Goal: Check status: Check status

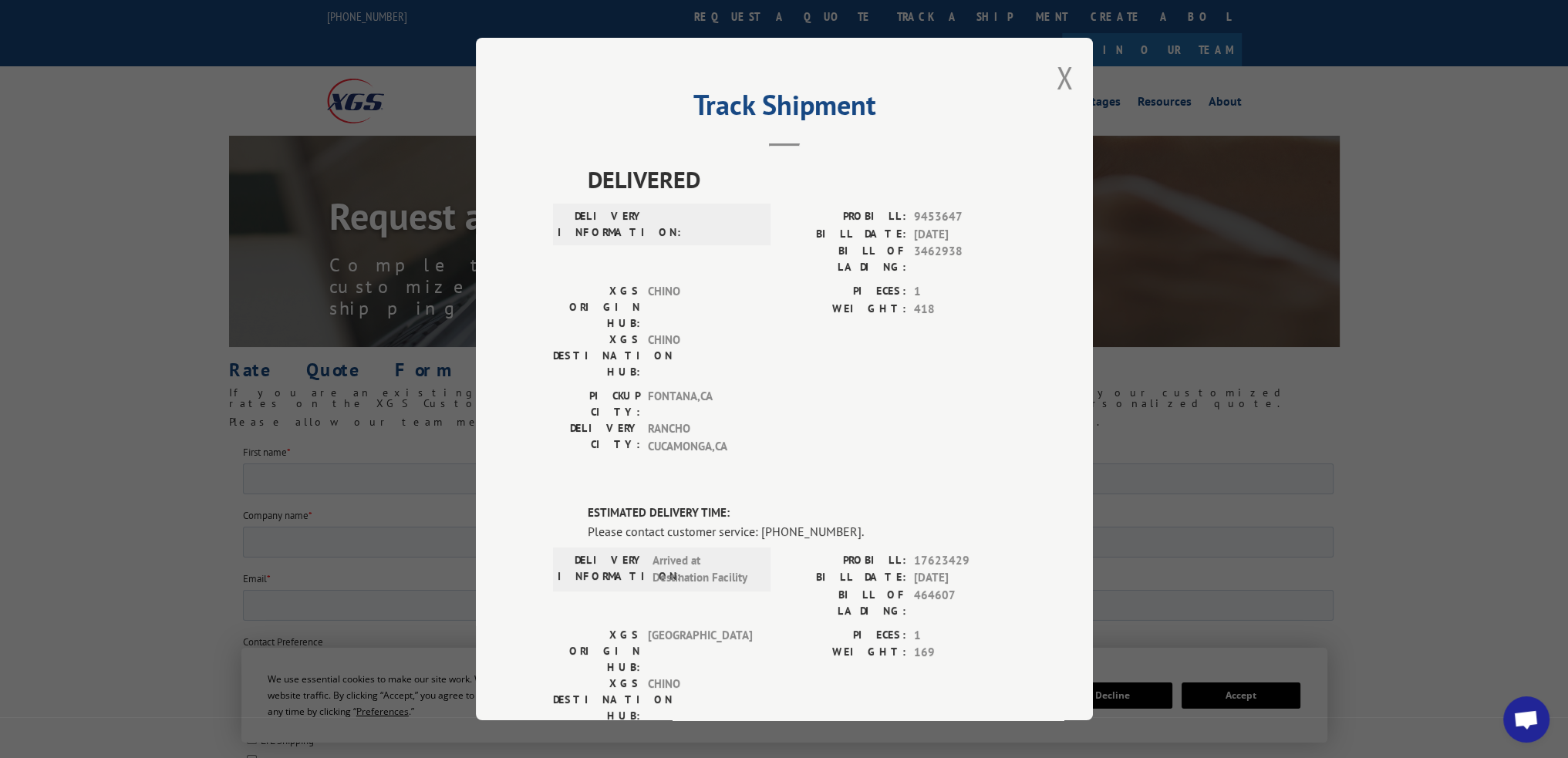
scroll to position [15, 0]
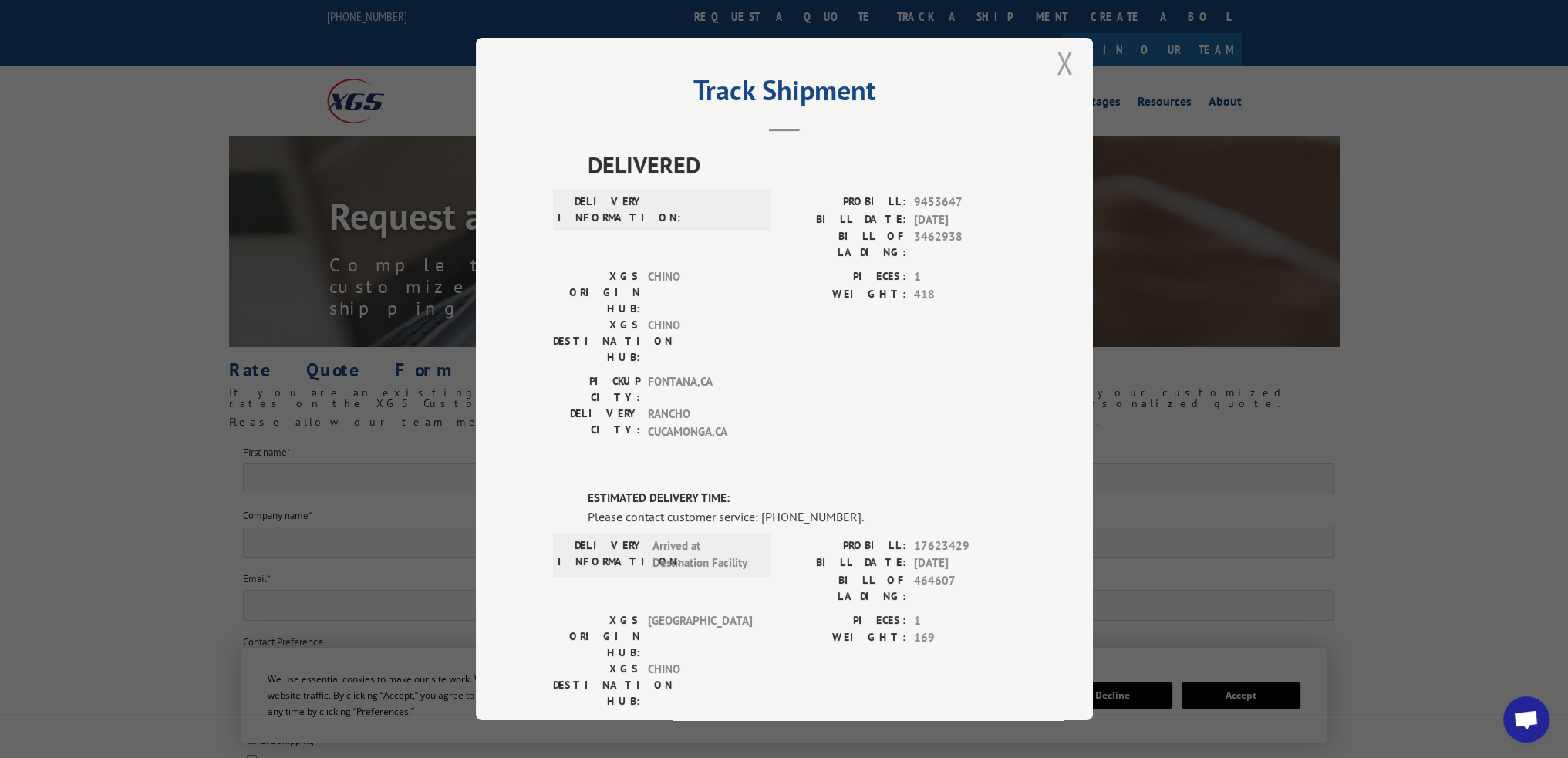
click at [1057, 60] on button "Close modal" at bounding box center [1065, 63] width 17 height 40
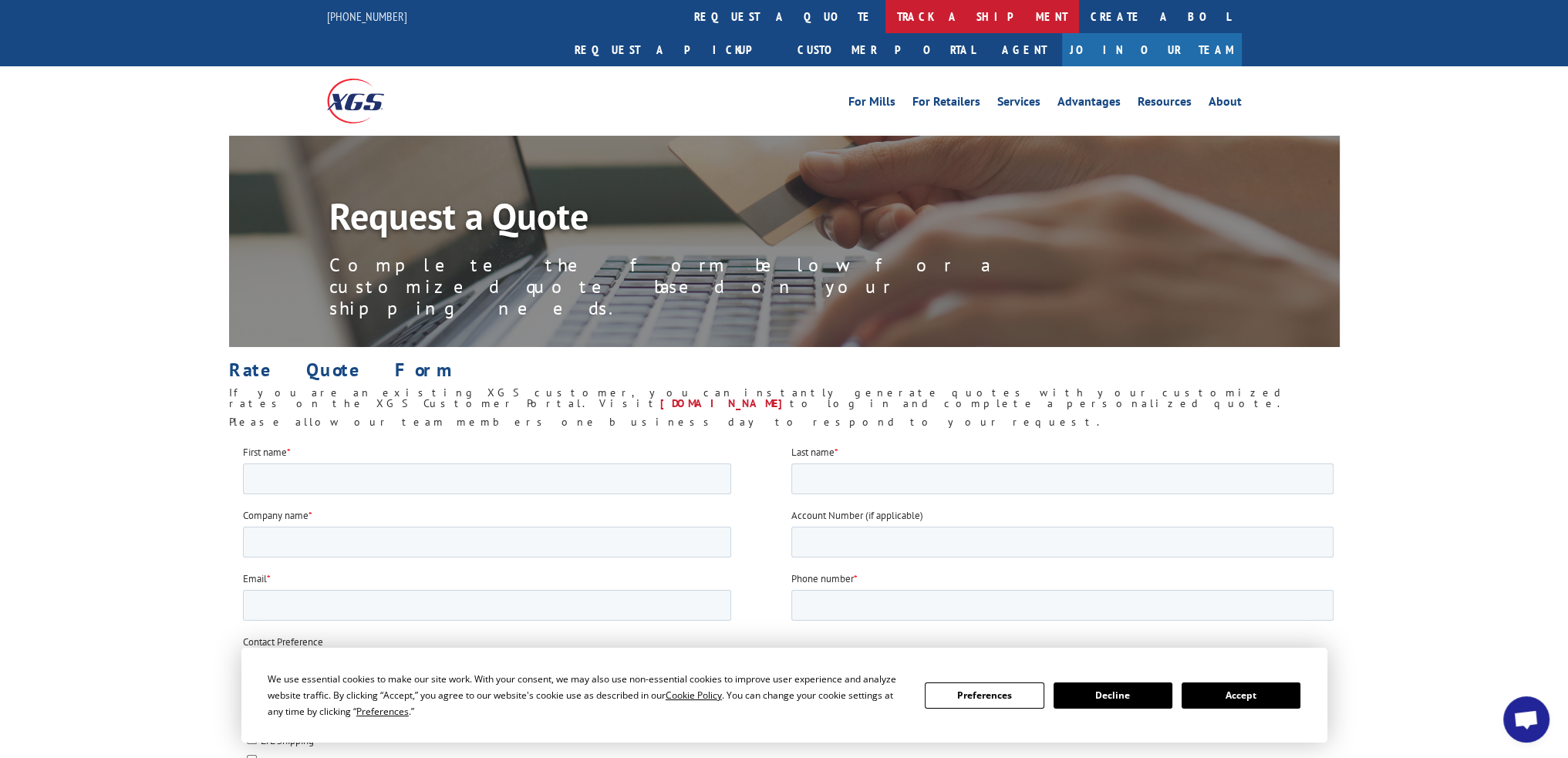
click at [885, 24] on link "track a shipment" at bounding box center [982, 17] width 193 height 33
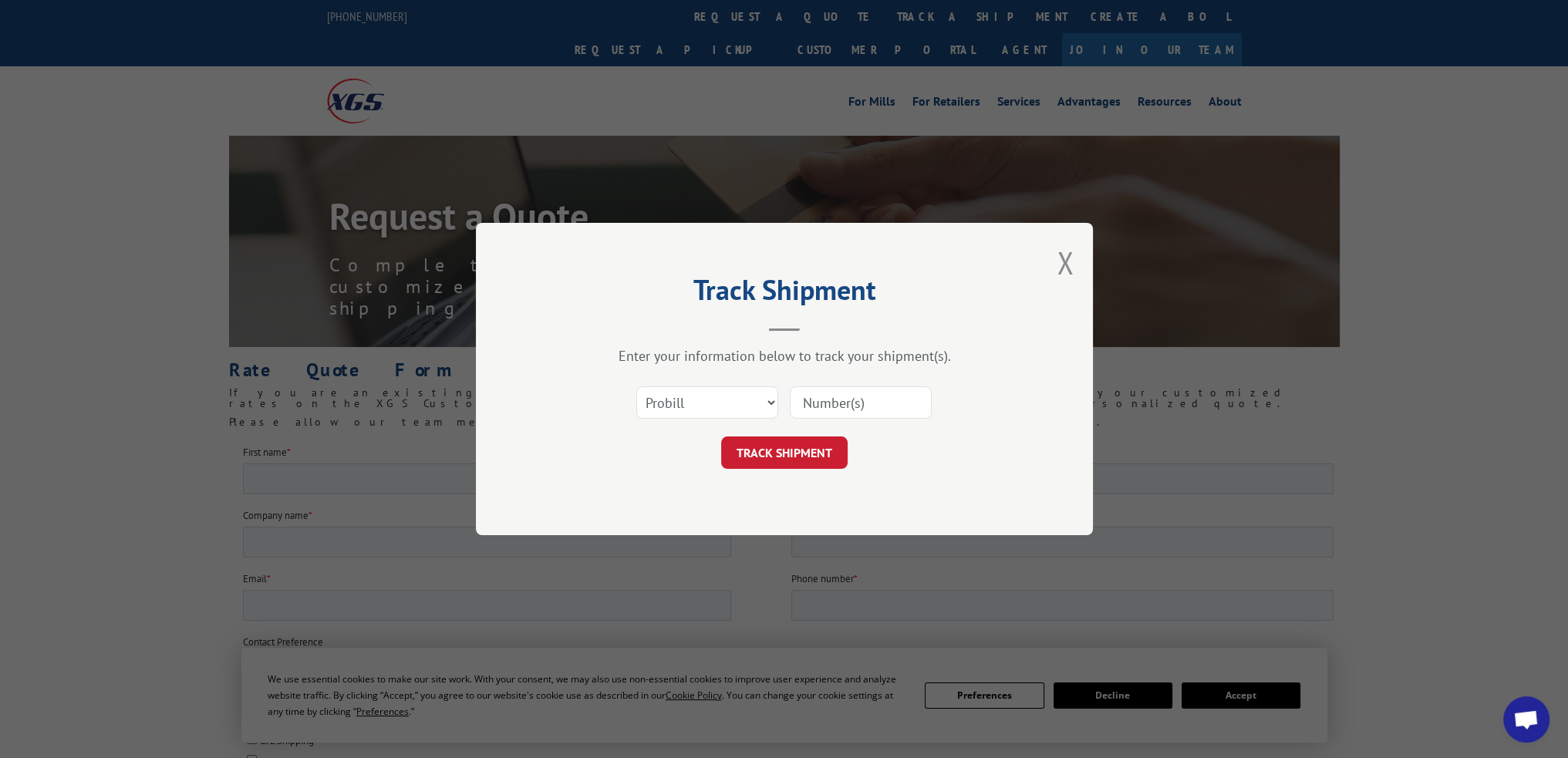
click at [700, 419] on div "Select category... Probill BOL PO" at bounding box center [707, 402] width 141 height 36
click at [709, 410] on select "Select category... Probill BOL PO" at bounding box center [708, 402] width 142 height 32
select select "po"
click at [637, 386] on select "Select category... Probill BOL PO" at bounding box center [708, 402] width 142 height 32
paste input "83530689"
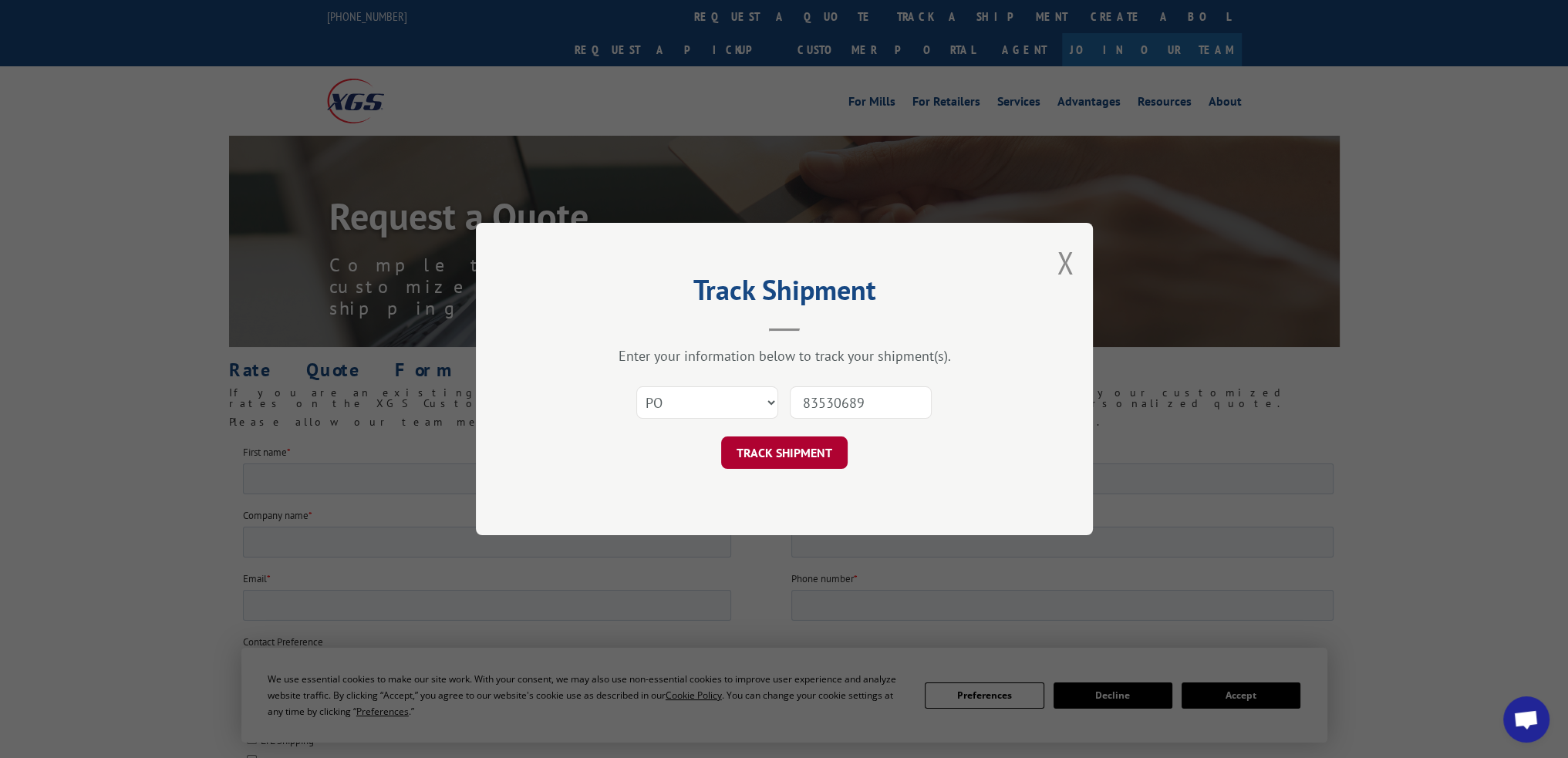
type input "83530689"
click at [781, 465] on button "TRACK SHIPMENT" at bounding box center [784, 452] width 126 height 32
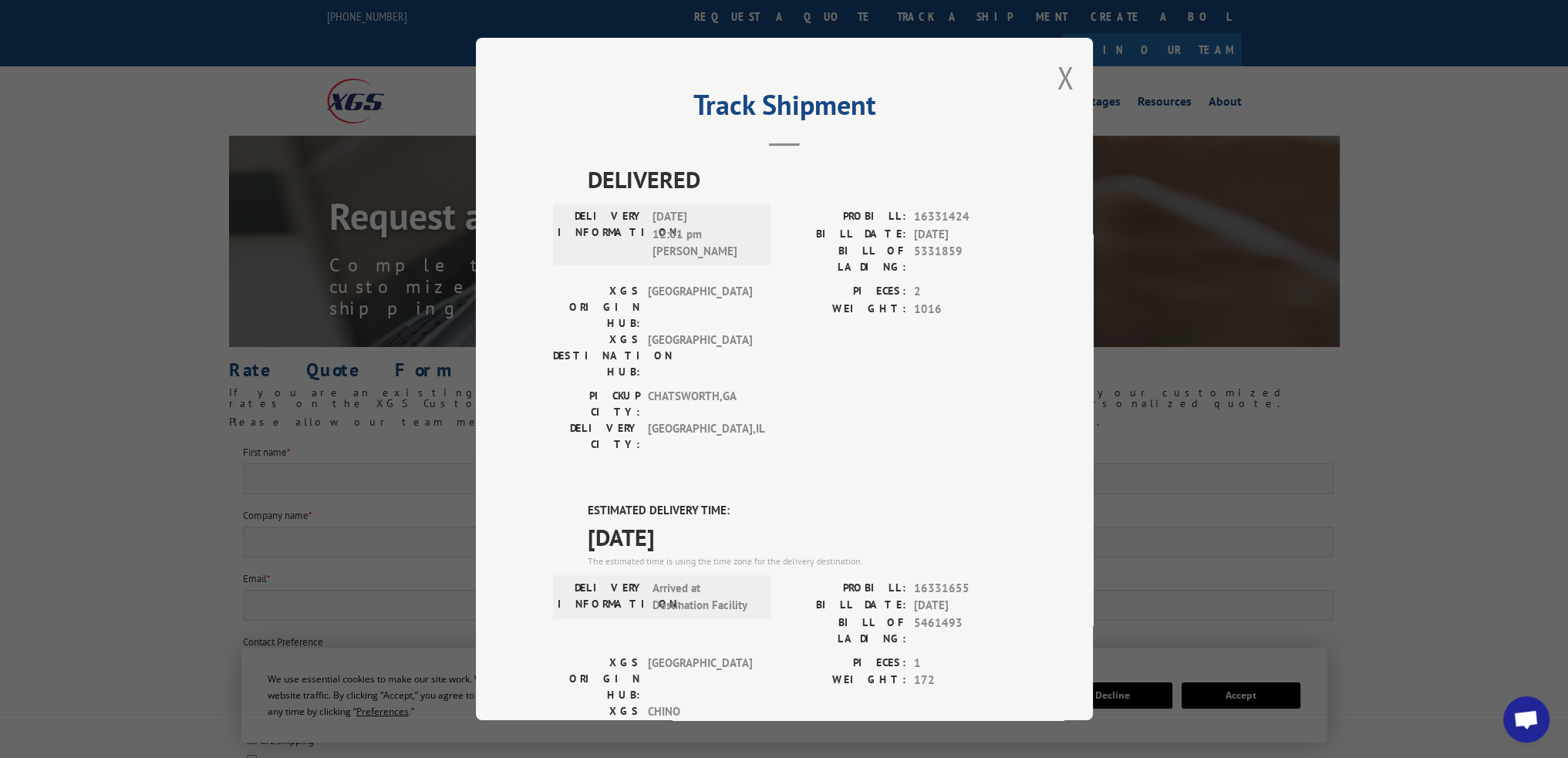
scroll to position [281, 0]
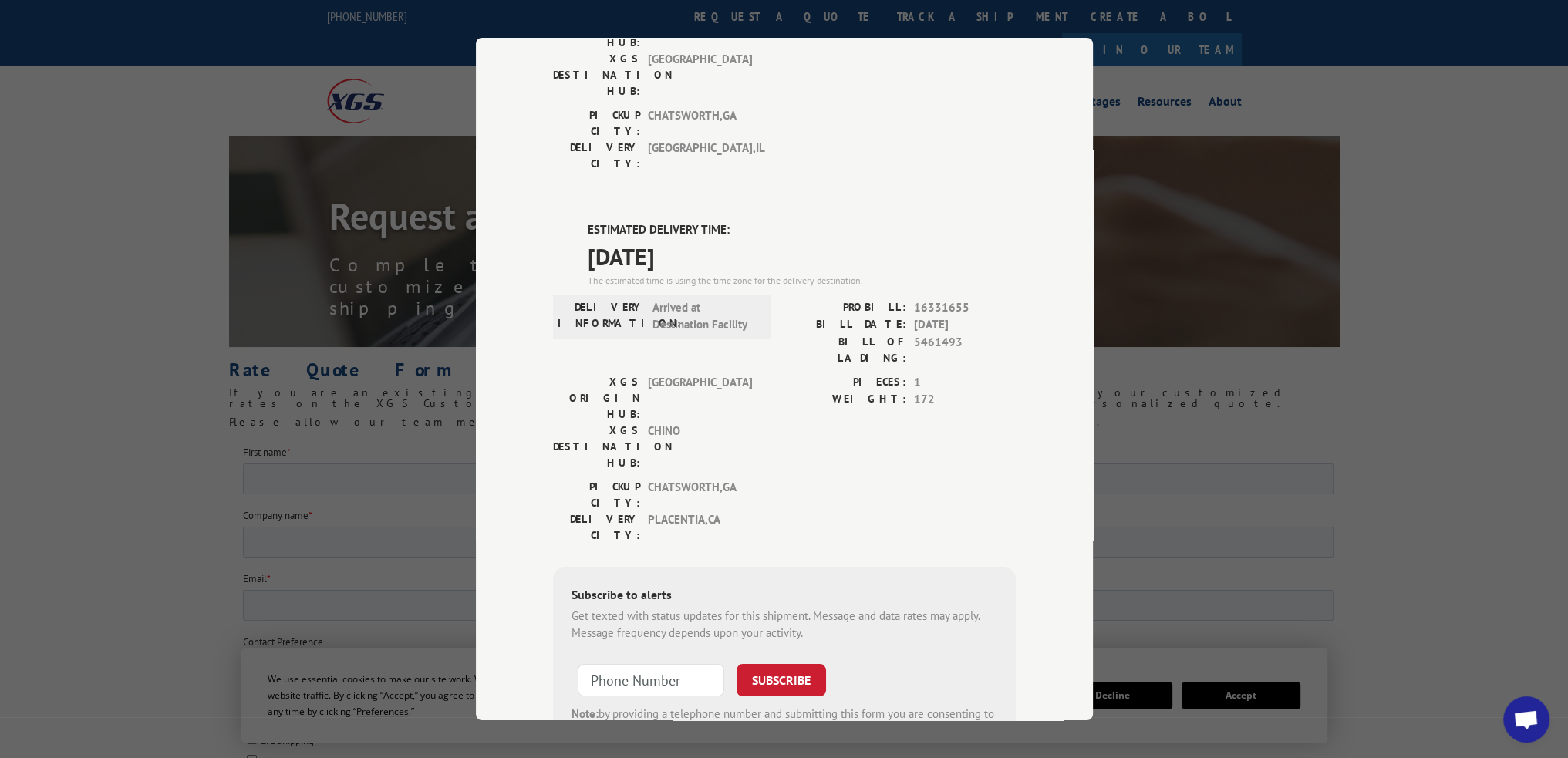
click at [1299, 169] on div "Track Shipment DELIVERED DELIVERY INFORMATION: [DATE] 12:01 pm [PERSON_NAME]: 1…" at bounding box center [784, 379] width 1568 height 758
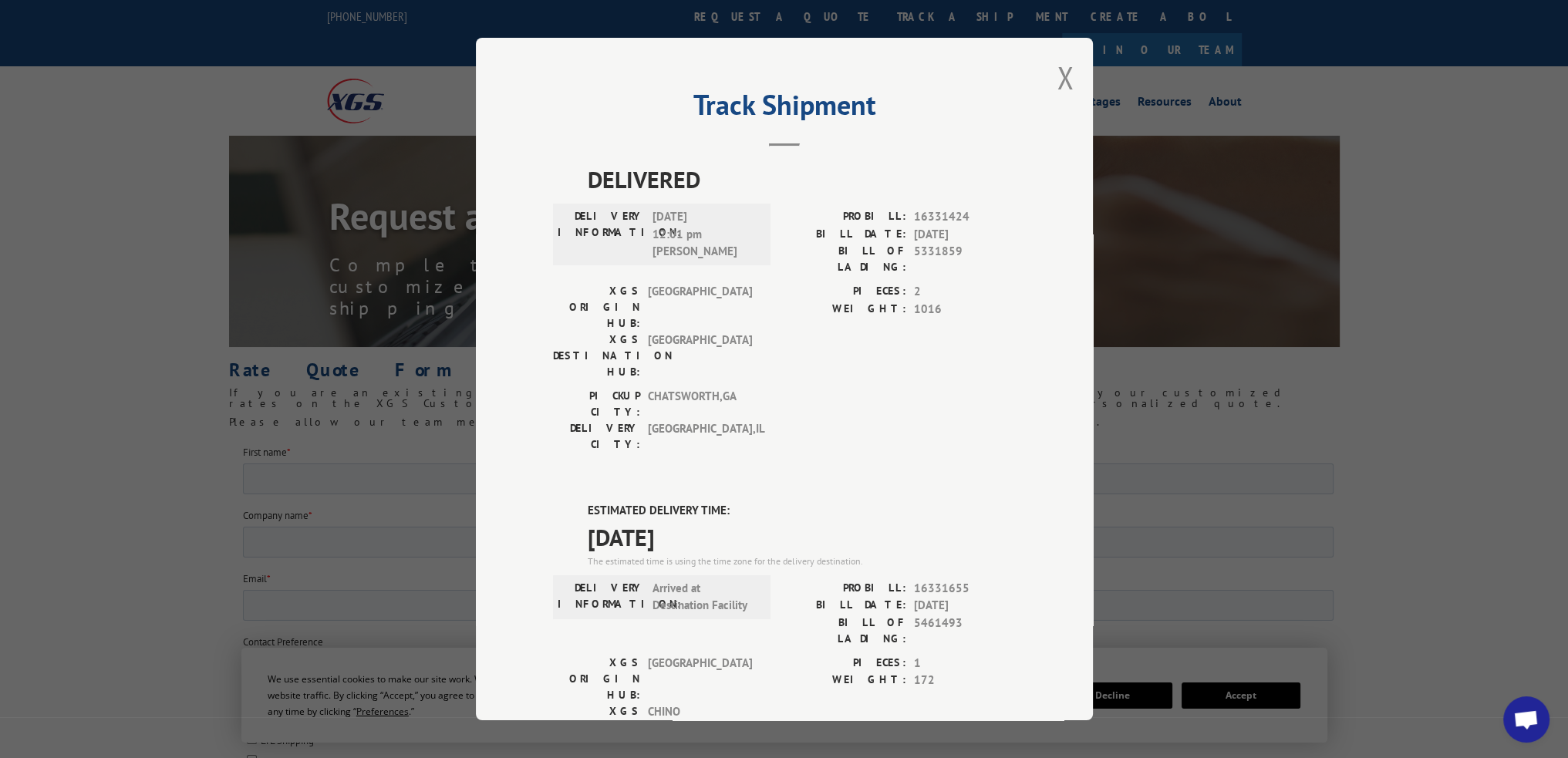
drag, startPoint x: 1061, startPoint y: 88, endPoint x: 997, endPoint y: 69, distance: 66.8
click at [1060, 88] on button "Close modal" at bounding box center [1065, 77] width 17 height 40
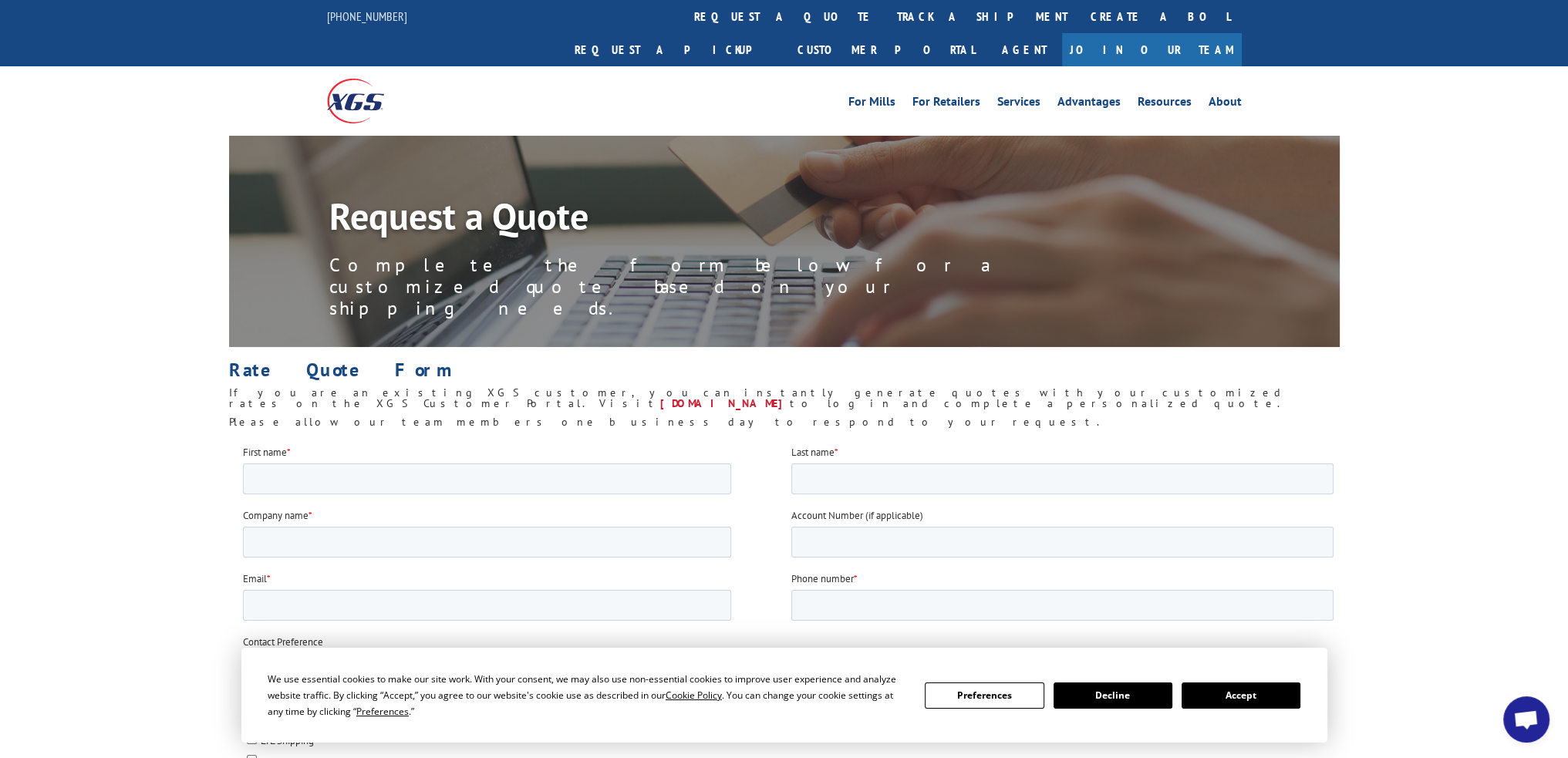
click at [885, 18] on link "track a shipment" at bounding box center [982, 17] width 193 height 33
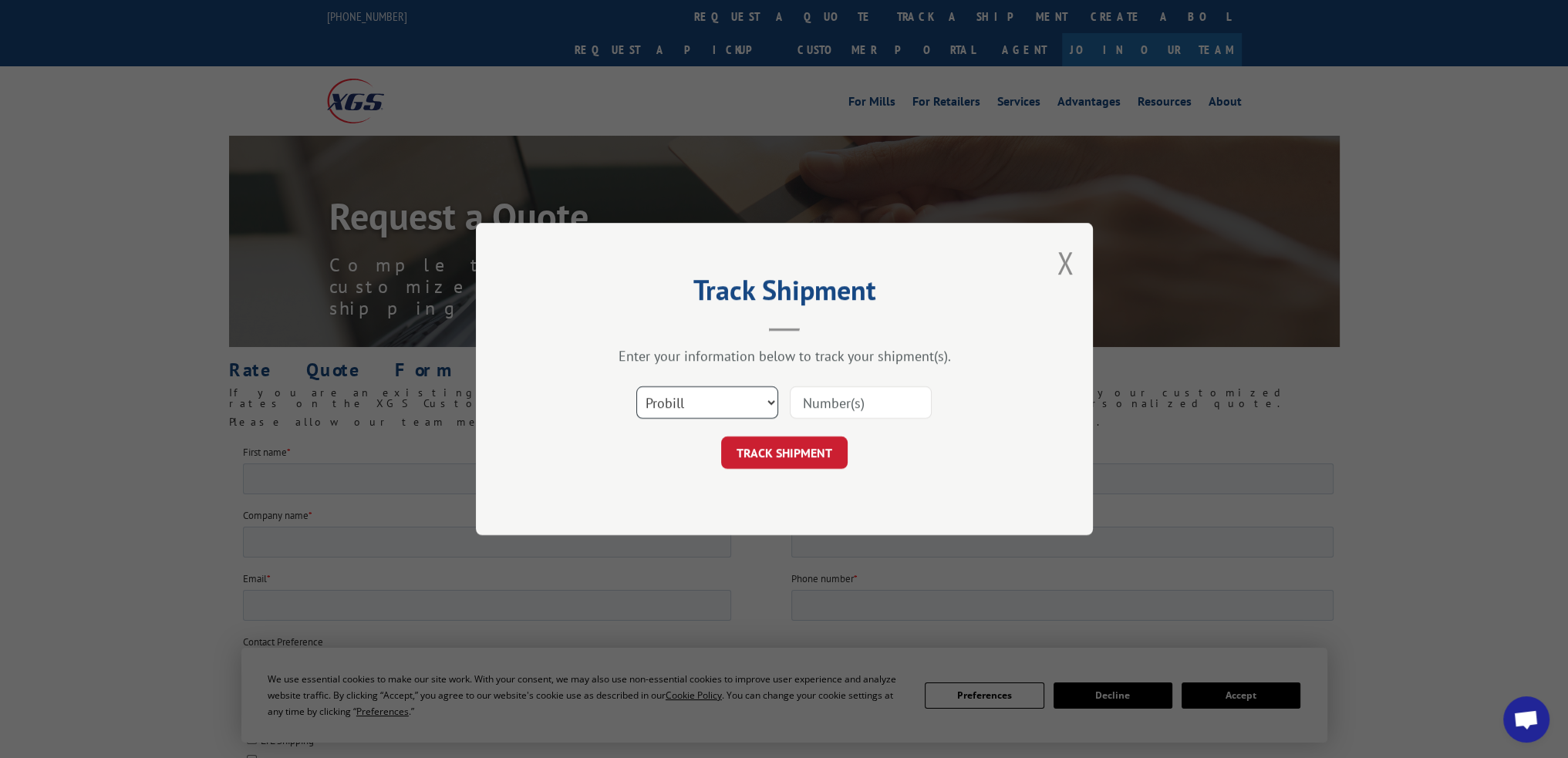
drag, startPoint x: 737, startPoint y: 391, endPoint x: 737, endPoint y: 400, distance: 9.0
click at [737, 391] on select "Select category... Probill BOL PO" at bounding box center [708, 402] width 142 height 32
select select "po"
click at [637, 386] on select "Select category... Probill BOL PO" at bounding box center [708, 402] width 142 height 32
paste input "64528550"
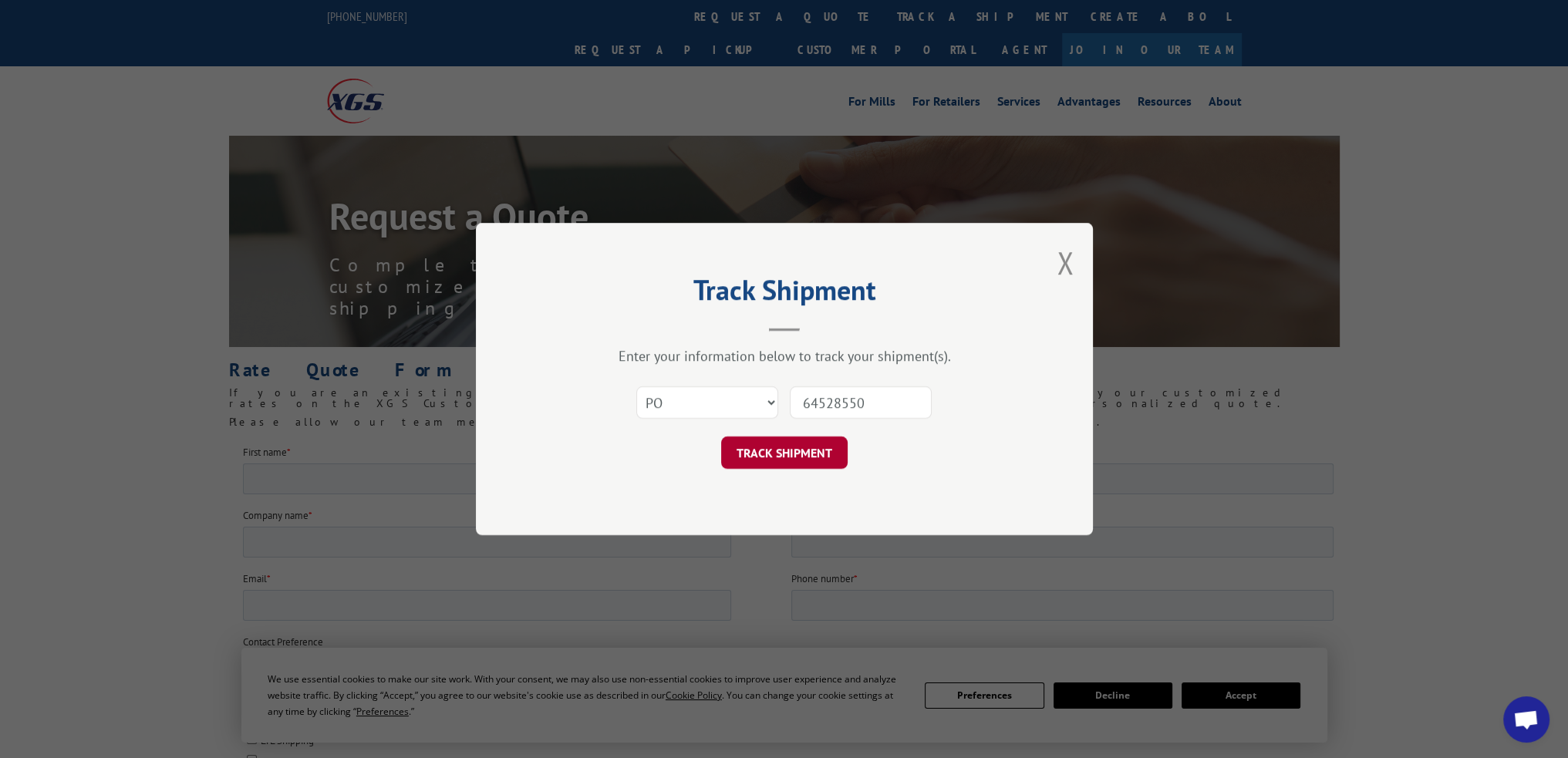
type input "64528550"
click at [775, 453] on button "TRACK SHIPMENT" at bounding box center [784, 452] width 126 height 32
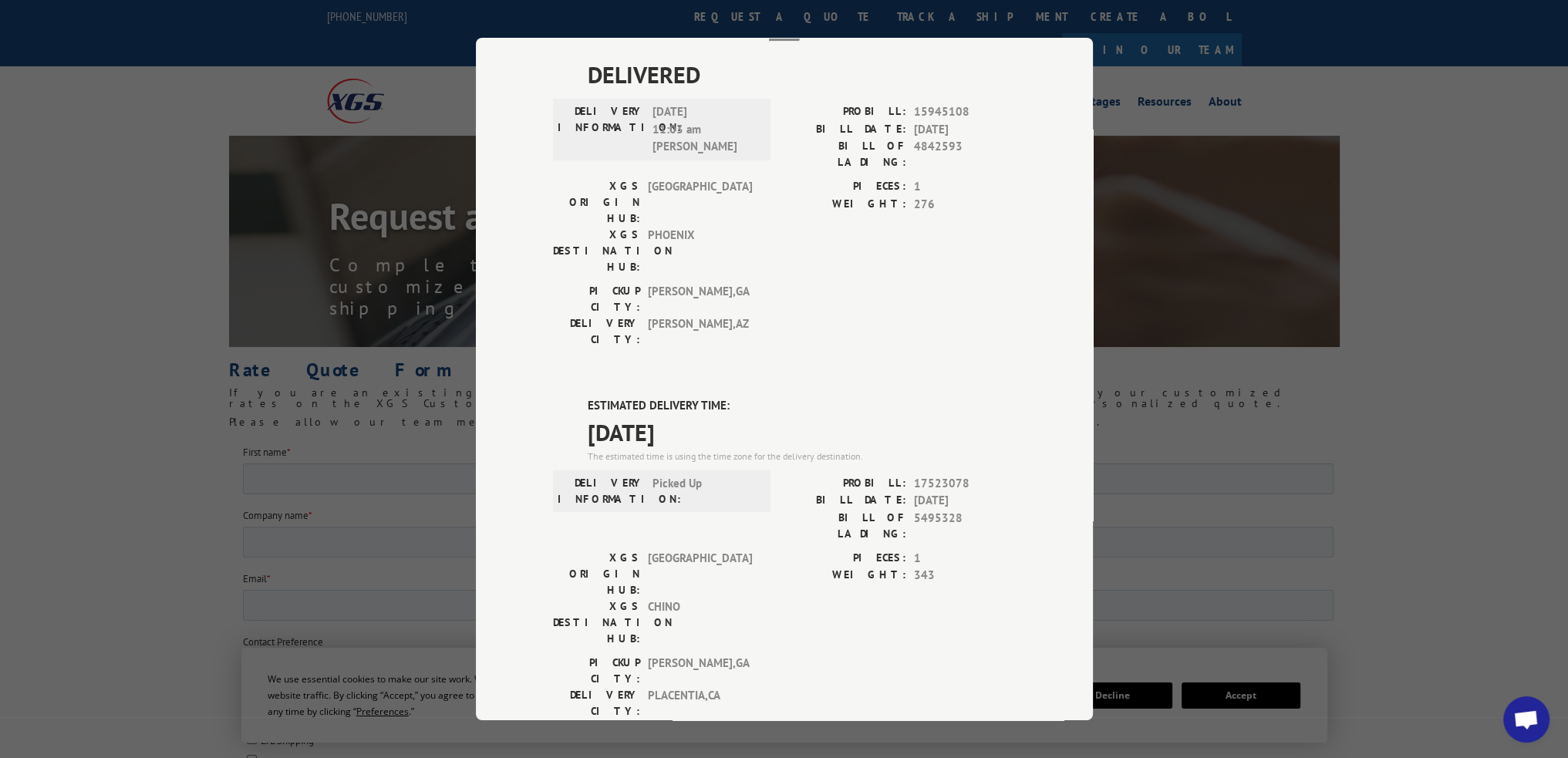
scroll to position [231, 0]
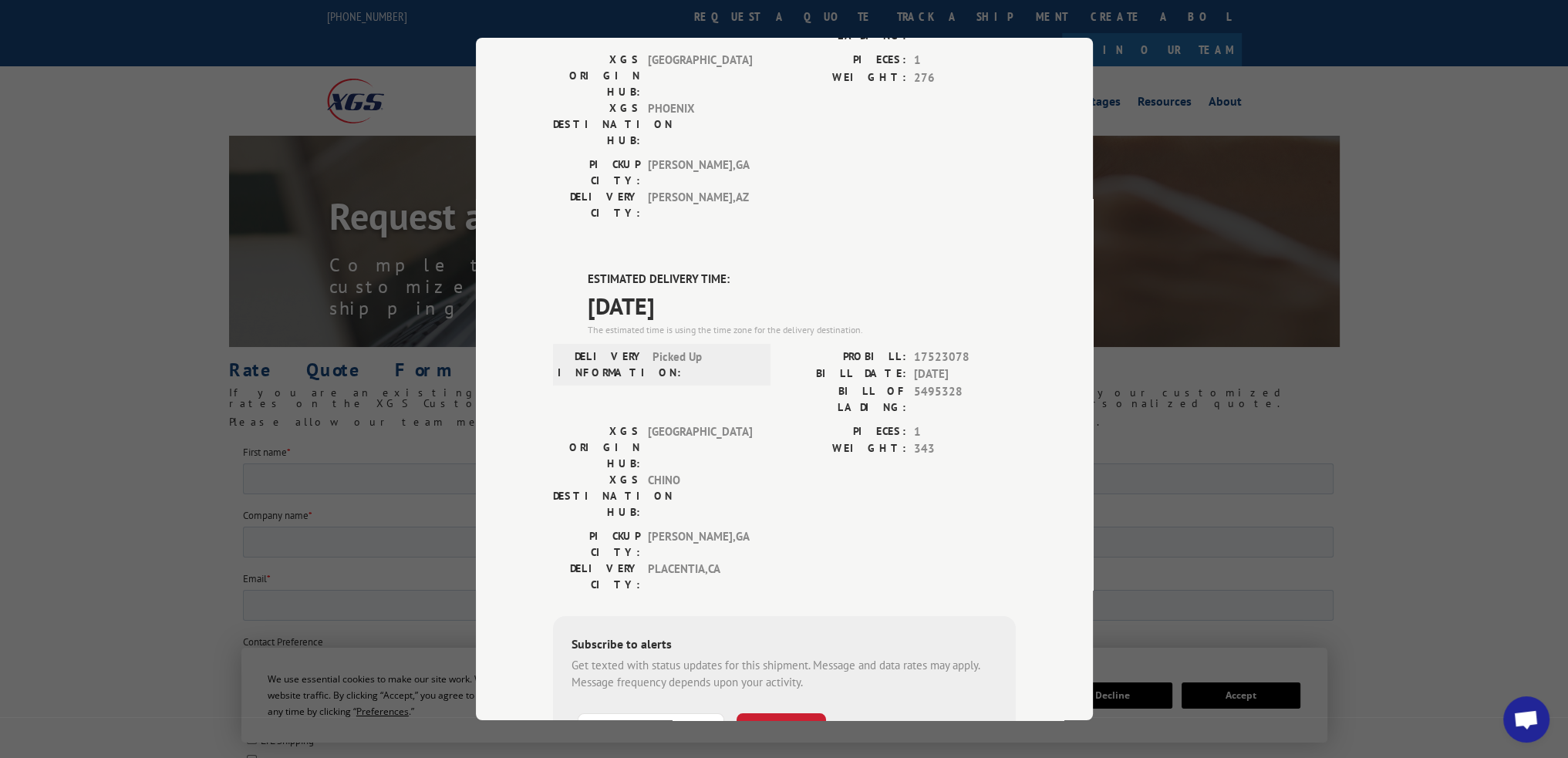
drag, startPoint x: 1147, startPoint y: 243, endPoint x: 1154, endPoint y: 250, distance: 9.9
click at [1148, 243] on div "Track Shipment DELIVERED DELIVERY INFORMATION: [DATE] 11:03 am [PERSON_NAME]: 1…" at bounding box center [784, 379] width 1568 height 758
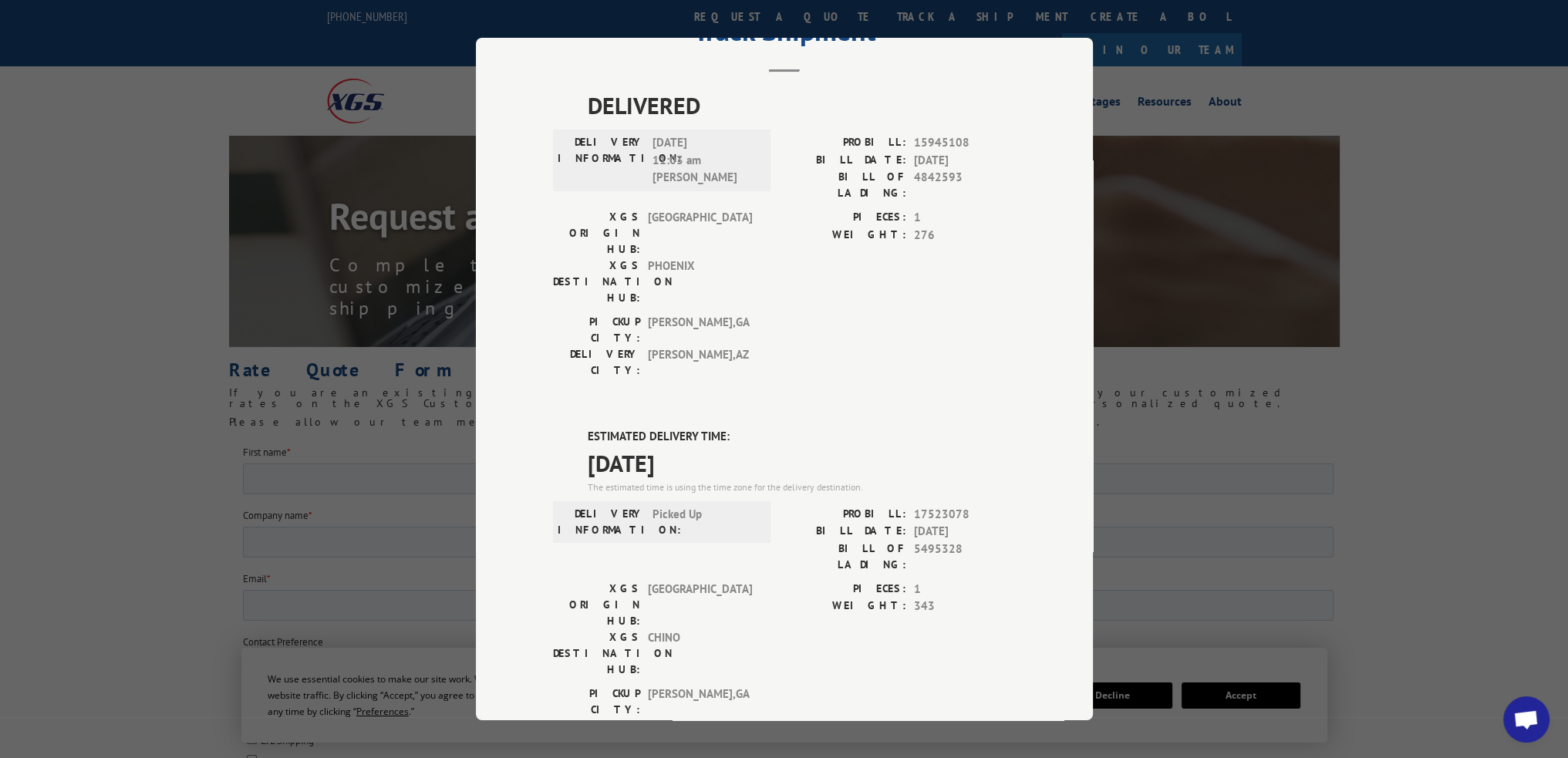
scroll to position [0, 0]
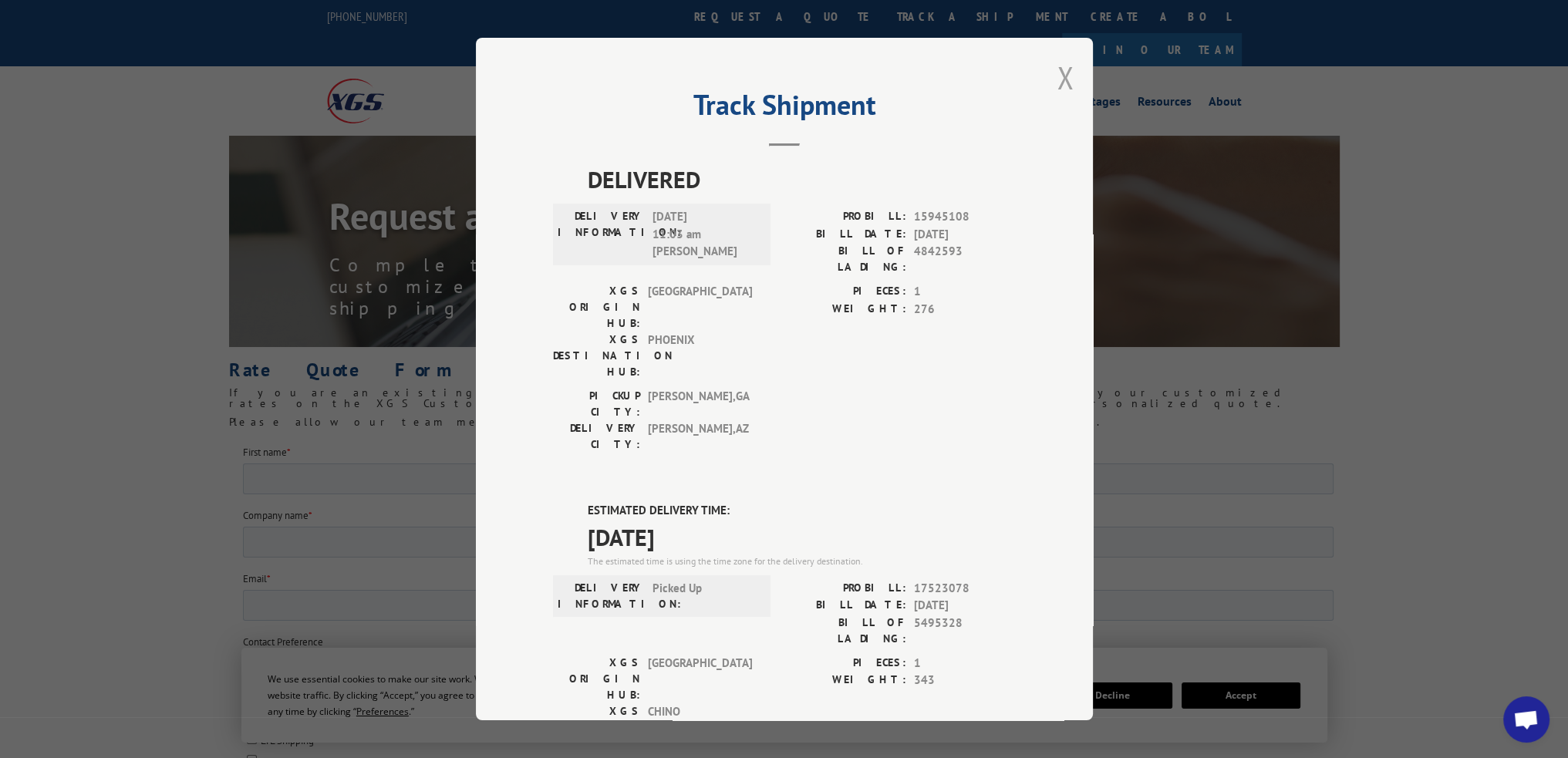
click at [1056, 81] on button "Close modal" at bounding box center [1065, 77] width 17 height 40
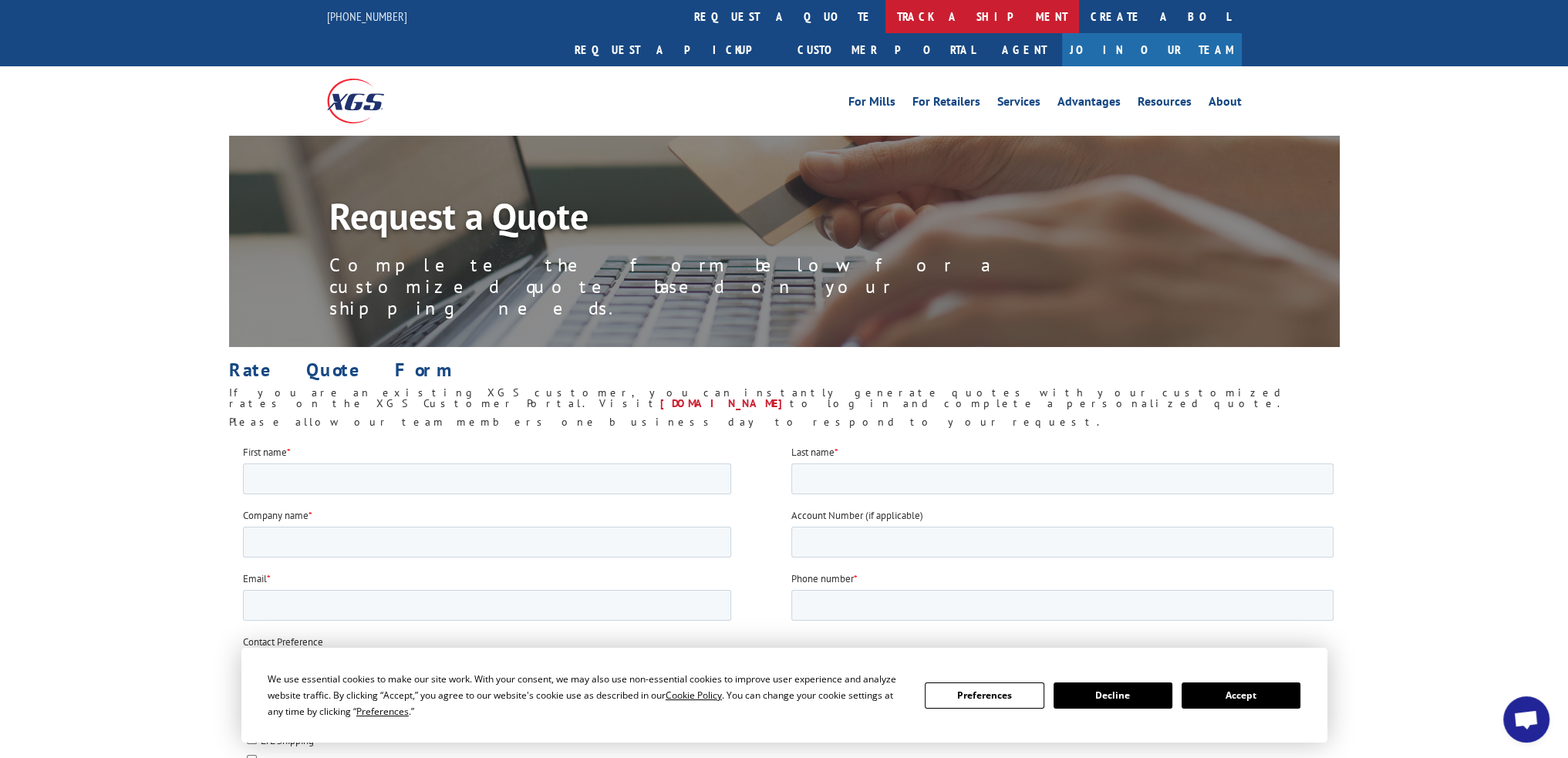
click at [885, 23] on link "track a shipment" at bounding box center [982, 17] width 193 height 33
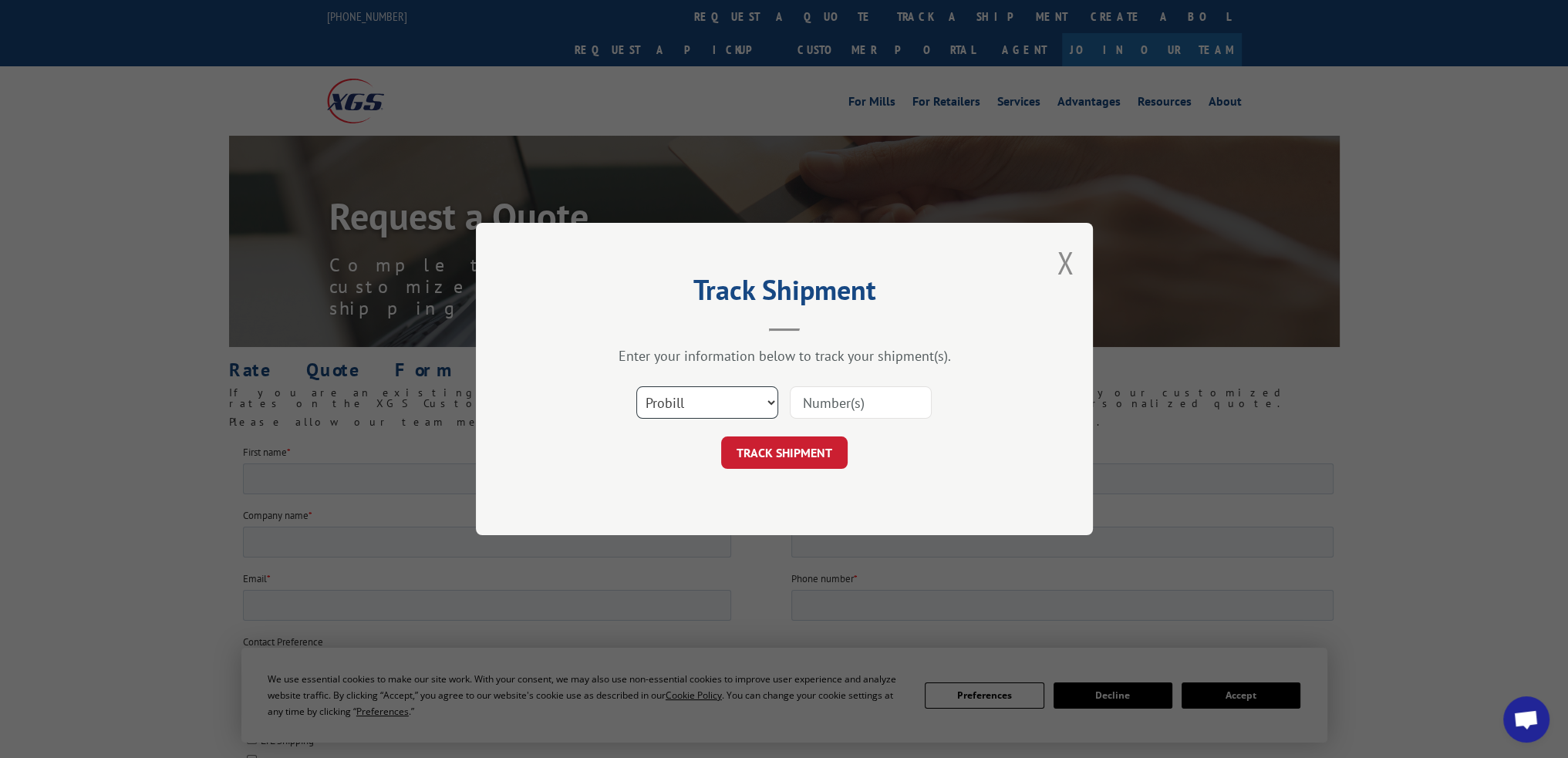
click at [713, 407] on select "Select category... Probill BOL PO" at bounding box center [708, 402] width 142 height 32
select select "po"
click at [637, 386] on select "Select category... Probill BOL PO" at bounding box center [708, 402] width 142 height 32
paste input "72538416"
click at [827, 402] on input at bounding box center [860, 402] width 142 height 32
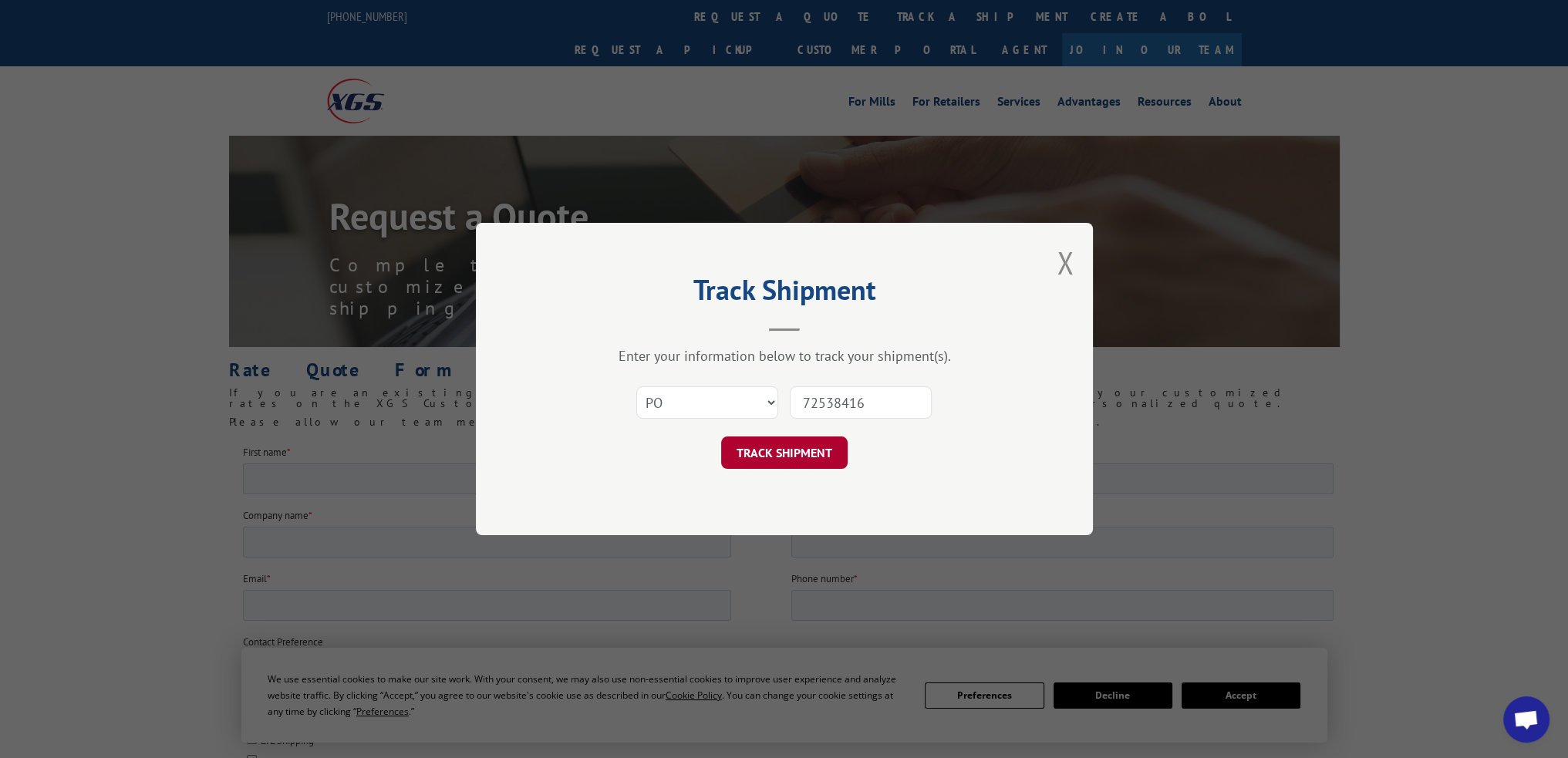
type input "72538416"
click at [823, 436] on button "TRACK SHIPMENT" at bounding box center [784, 452] width 126 height 32
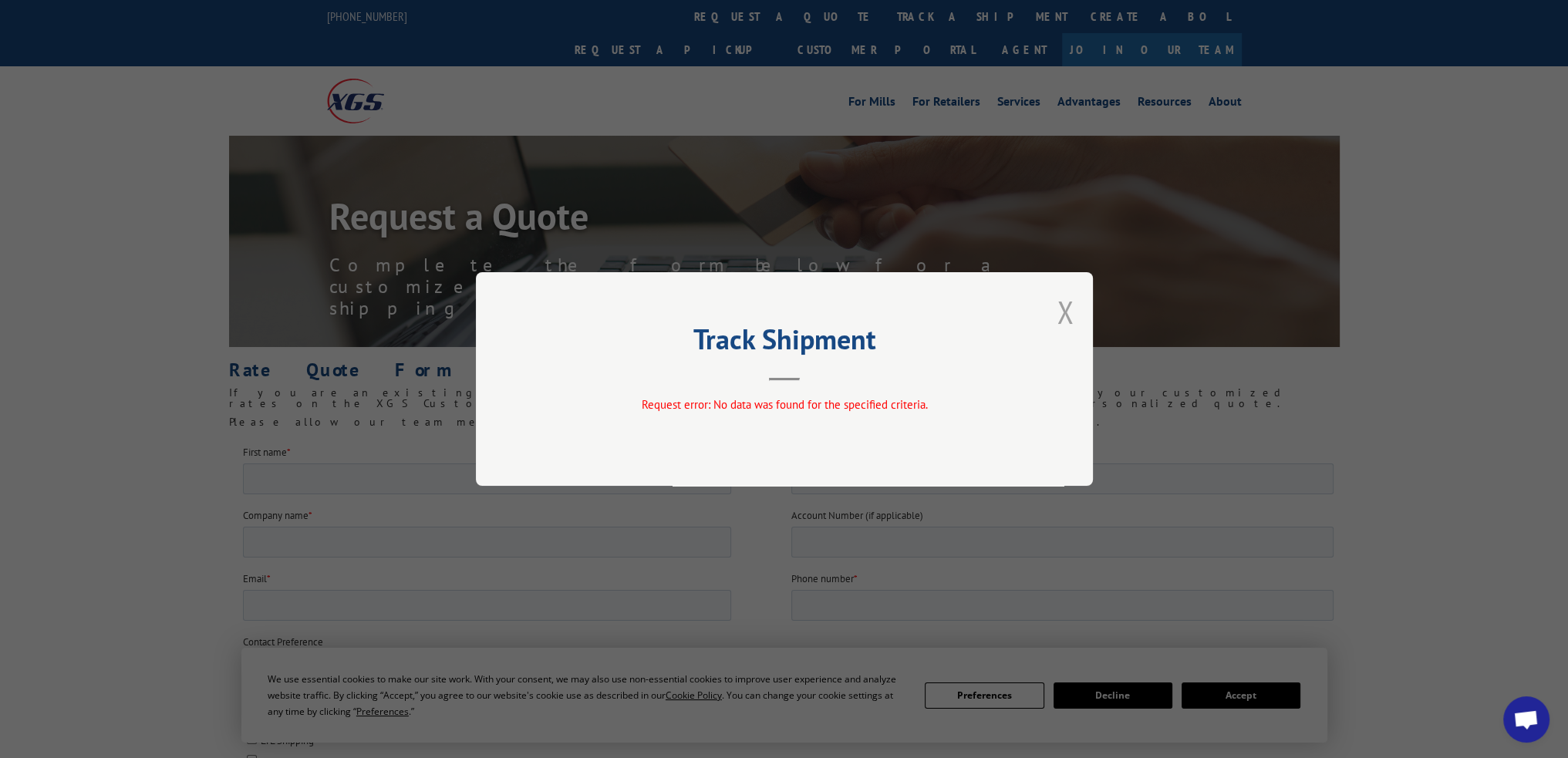
click at [1066, 312] on button "Close modal" at bounding box center [1065, 312] width 17 height 40
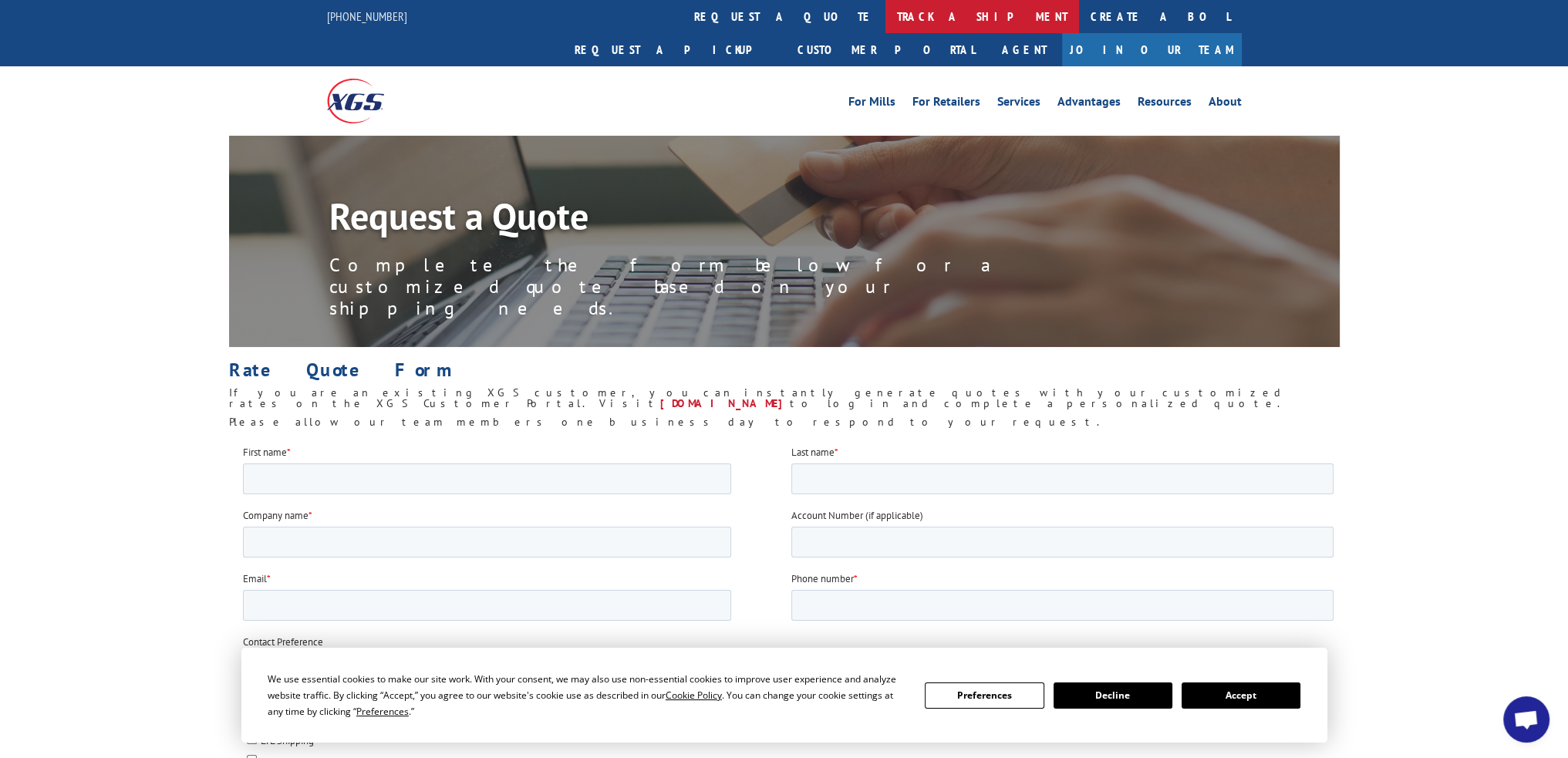
click at [885, 22] on link "track a shipment" at bounding box center [982, 17] width 193 height 33
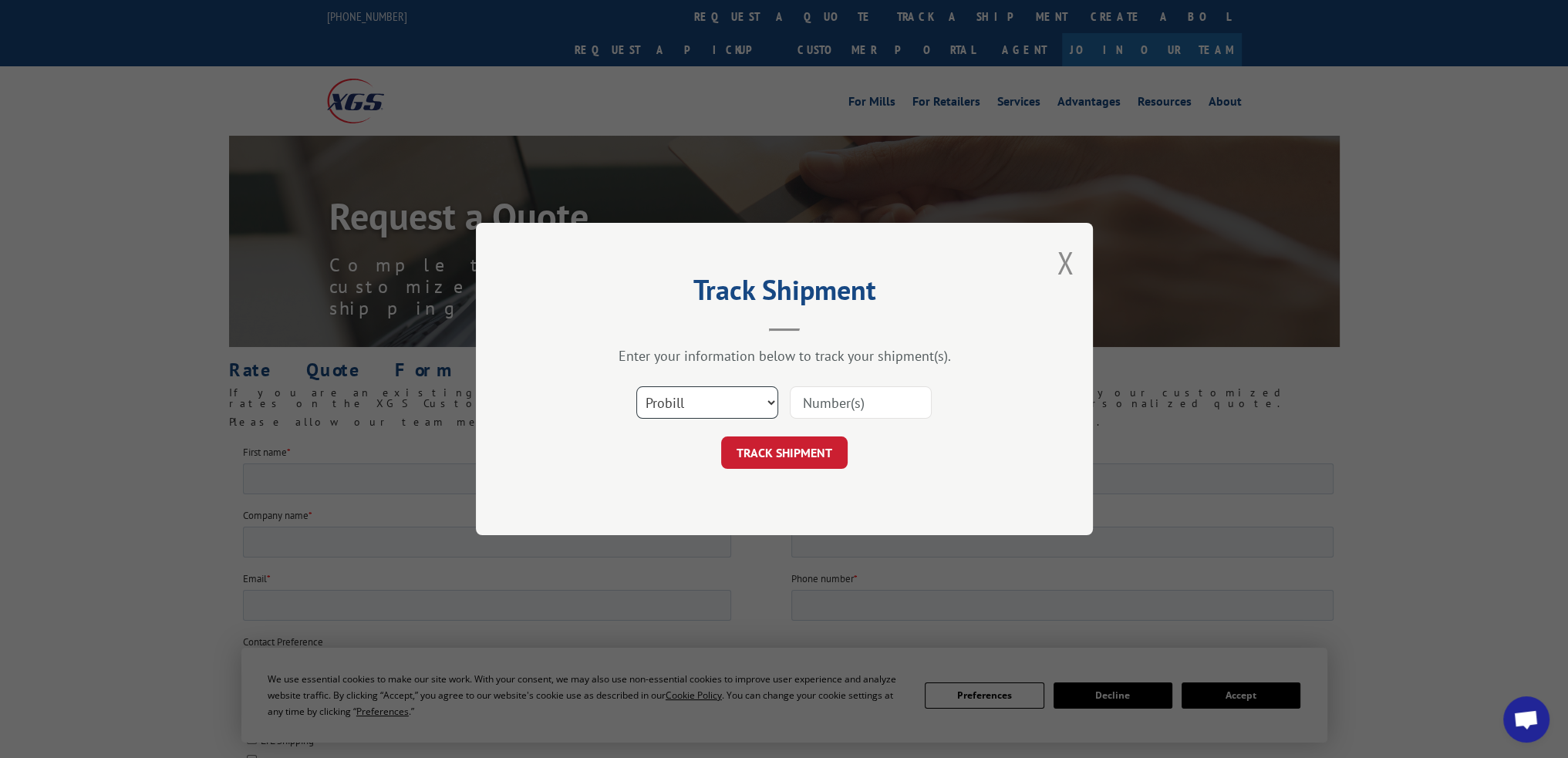
click at [720, 409] on select "Select category... Probill BOL PO" at bounding box center [708, 402] width 142 height 32
select select "po"
click at [637, 386] on select "Select category... Probill BOL PO" at bounding box center [708, 402] width 142 height 32
click at [819, 396] on input at bounding box center [860, 402] width 142 height 32
click at [819, 396] on input "z" at bounding box center [860, 402] width 142 height 32
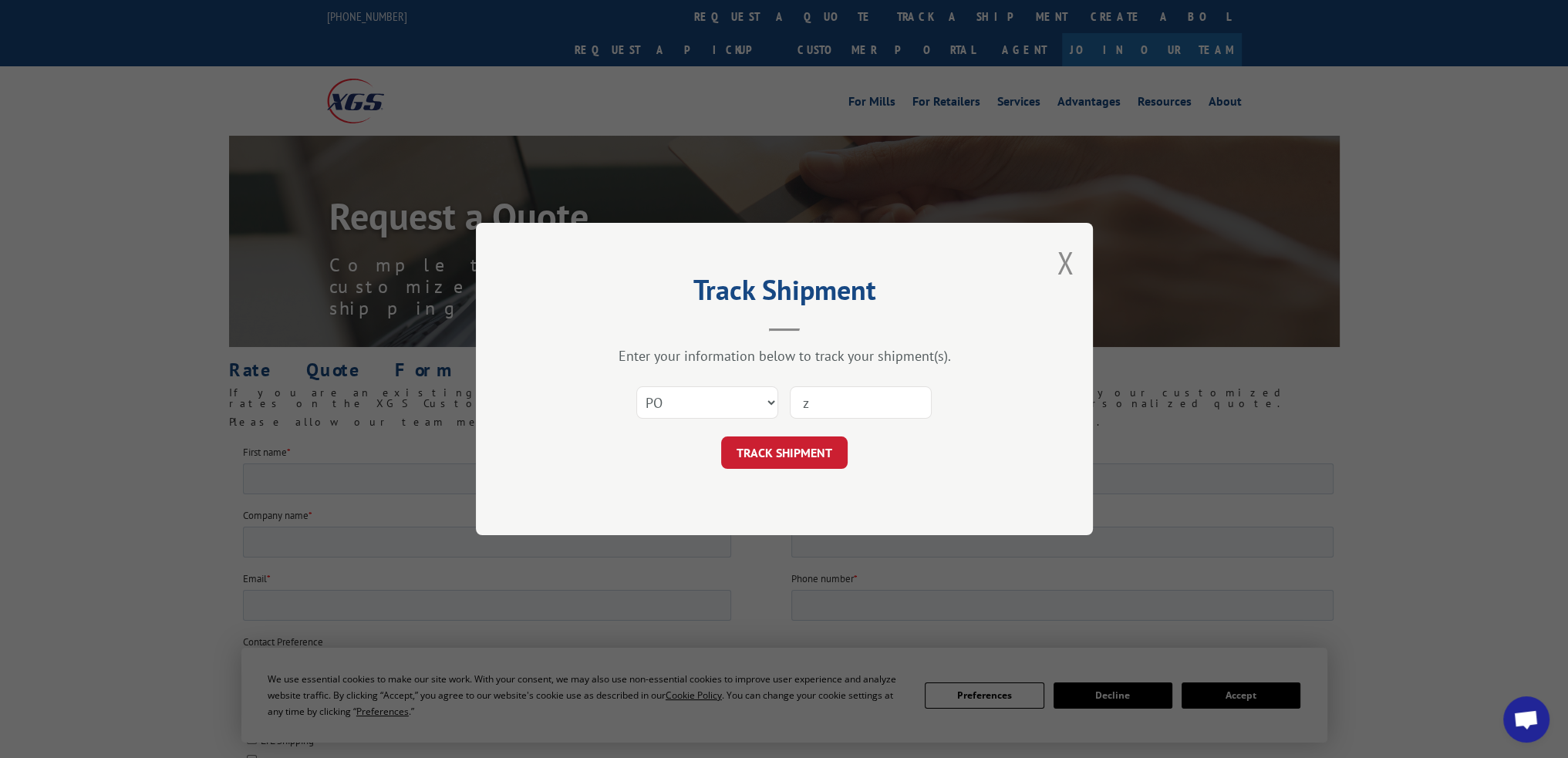
click at [819, 396] on input "z" at bounding box center [860, 402] width 142 height 32
click at [819, 397] on input "z" at bounding box center [860, 402] width 142 height 32
paste input "72538416"
type input "72538416"
click at [809, 454] on button "TRACK SHIPMENT" at bounding box center [784, 452] width 126 height 32
